Goal: Information Seeking & Learning: Learn about a topic

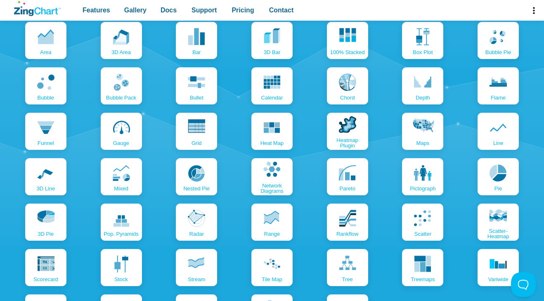
scroll to position [889, 0]
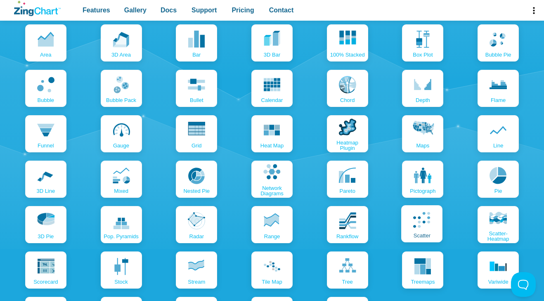
click at [425, 227] on icon "App Content" at bounding box center [421, 219] width 17 height 17
click at [423, 218] on icon "App Content" at bounding box center [421, 219] width 17 height 17
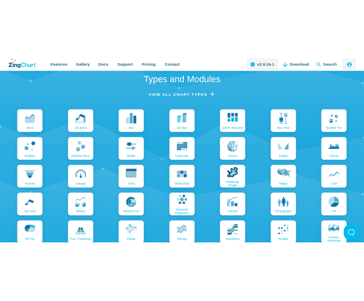
scroll to position [923, 0]
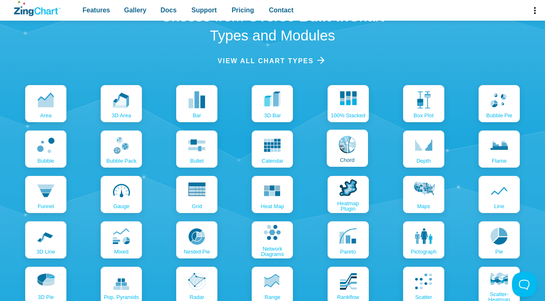
scroll to position [826, 0]
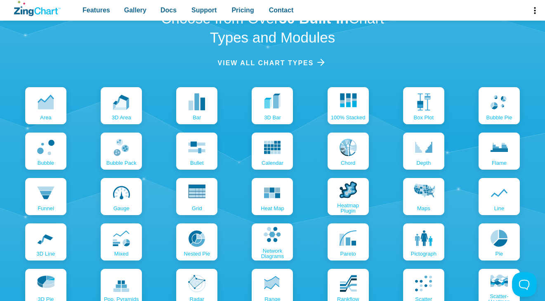
click at [313, 114] on div "area 3D area bar 3D bar 100% Stacked box plot bubble pie bubble bubble pack bul…" at bounding box center [272, 242] width 519 height 310
click at [313, 115] on div "area 3D area bar 3D bar 100% Stacked box plot bubble pie bubble bubble pack bul…" at bounding box center [272, 242] width 519 height 310
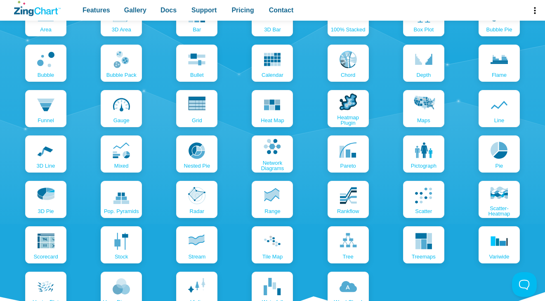
scroll to position [914, 0]
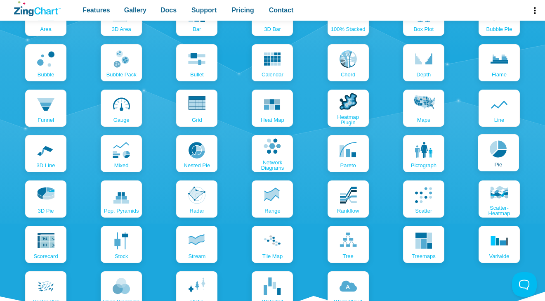
click at [489, 156] on link "pie" at bounding box center [498, 152] width 41 height 37
click at [500, 158] on link "pie" at bounding box center [498, 152] width 41 height 37
click at [31, 11] on icon "ZingChart Logo. Click to return to the homepage" at bounding box center [37, 8] width 47 height 15
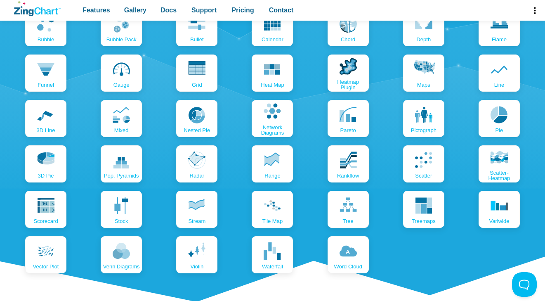
scroll to position [951, 0]
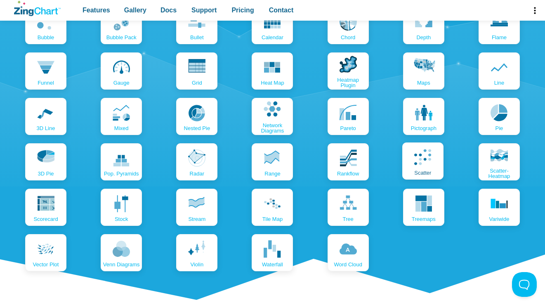
click at [413, 154] on link "scatter" at bounding box center [422, 160] width 41 height 37
